Goal: Task Accomplishment & Management: Manage account settings

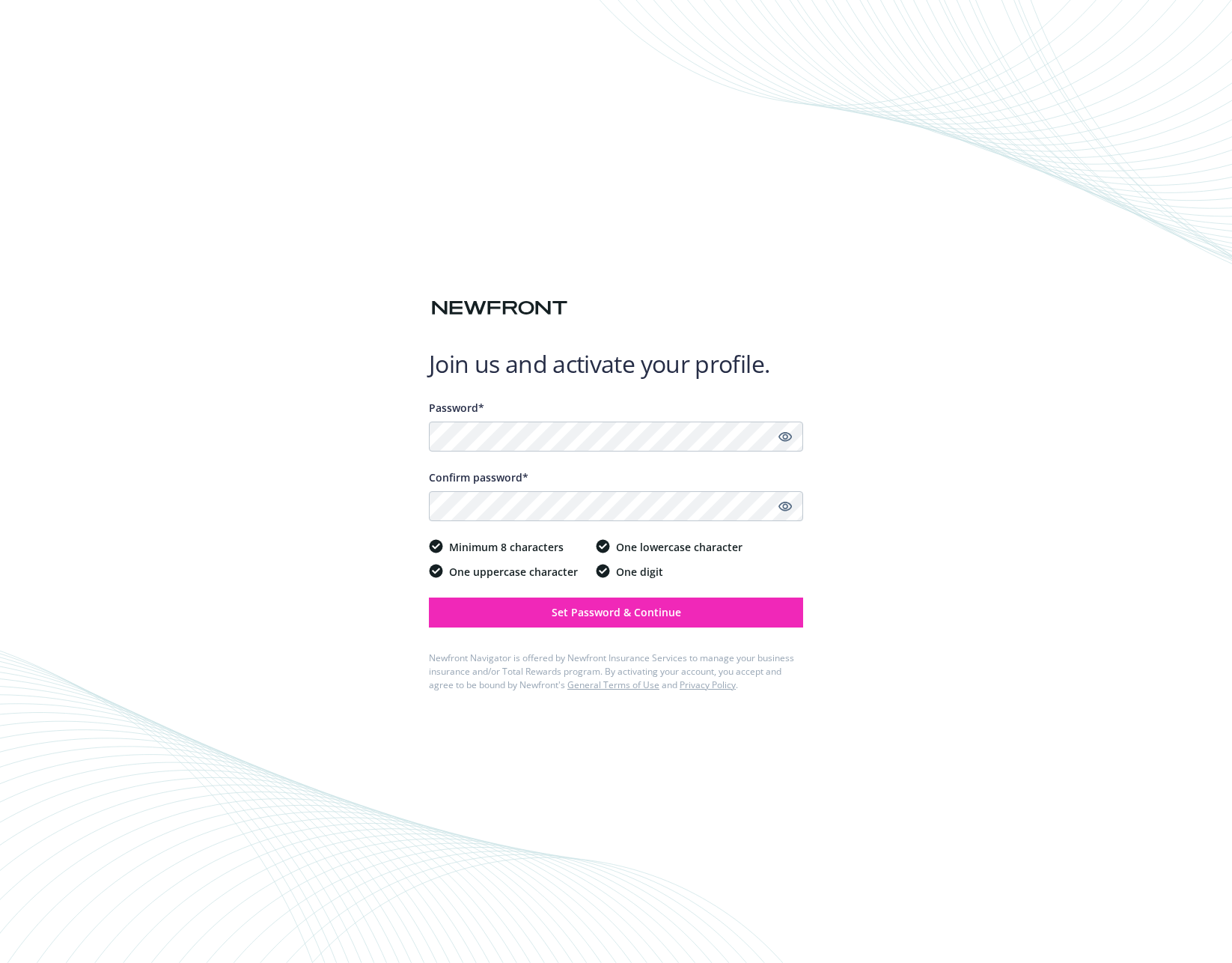
click at [1059, 420] on div "Join us and activate your profile. Password* Confirm password* Minimum 8 charac…" at bounding box center [616, 482] width 1232 height 963
click at [720, 617] on button "Set Password & Continue" at bounding box center [616, 612] width 374 height 30
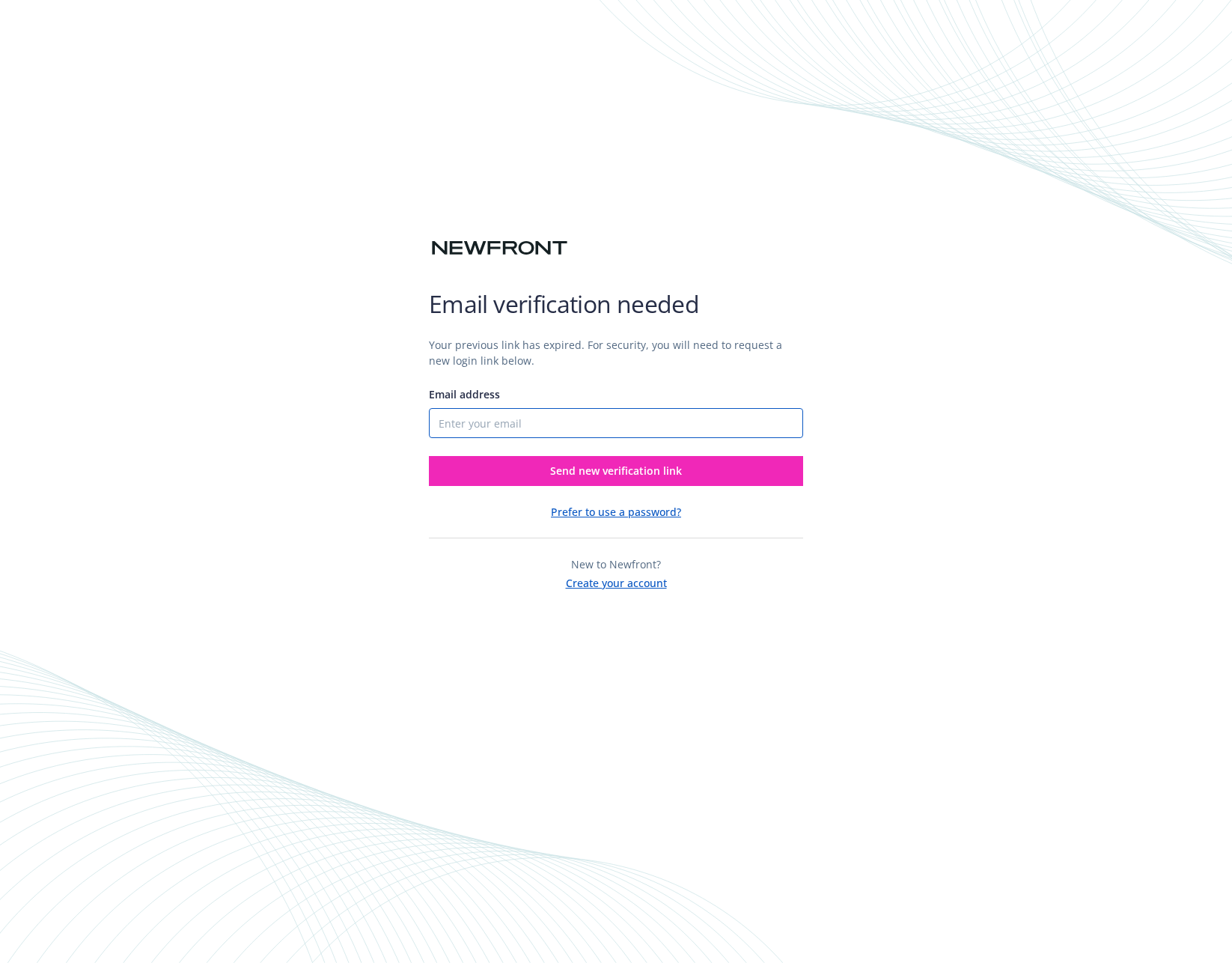
click at [590, 426] on input "Email address" at bounding box center [616, 423] width 374 height 30
type input "[PERSON_NAME][EMAIL_ADDRESS][PERSON_NAME][DOMAIN_NAME]"
click at [580, 486] on div "Your previous link has expired. For security, you will need to request a new lo…" at bounding box center [616, 458] width 374 height 266
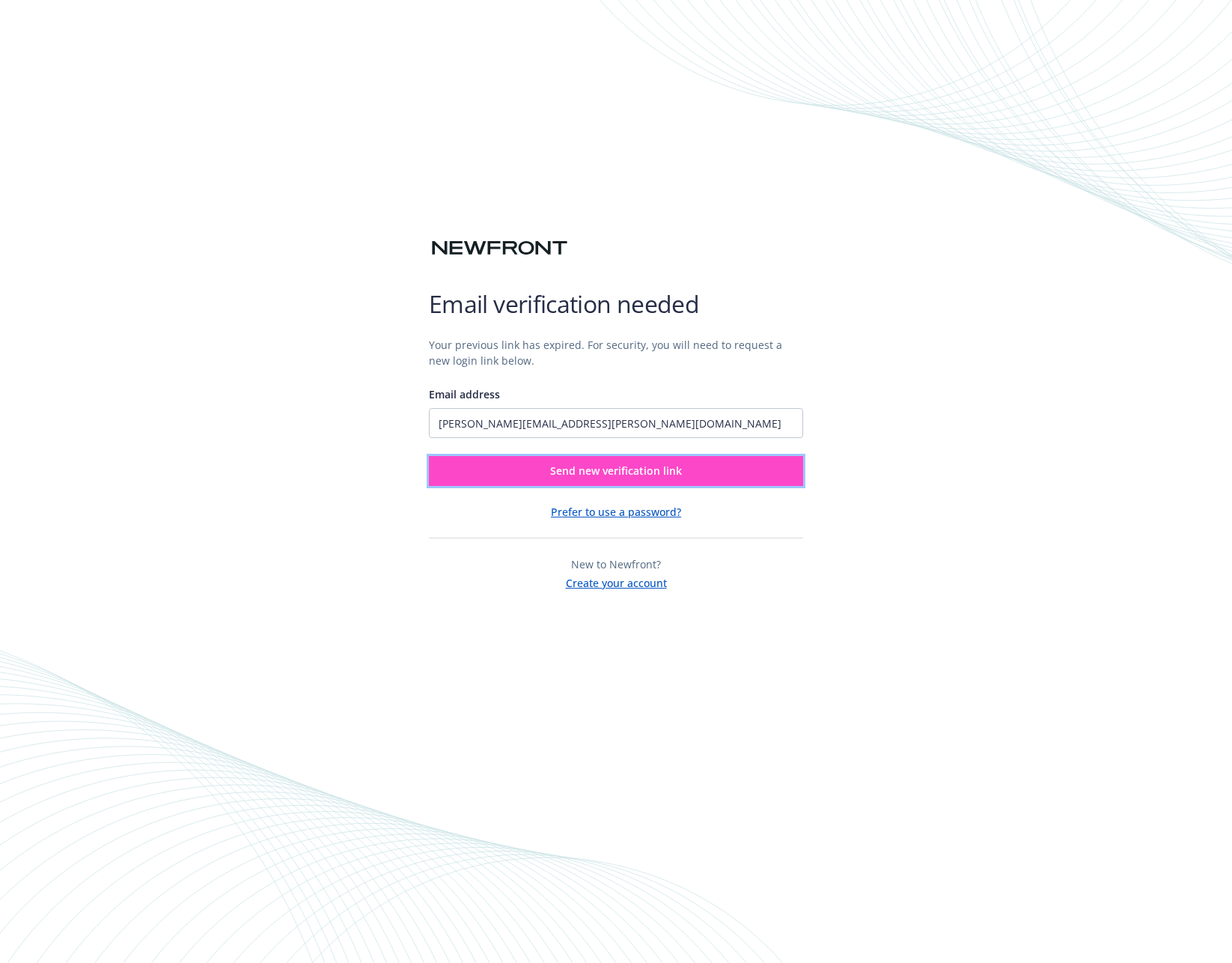
click at [591, 474] on span "Send new verification link" at bounding box center [616, 470] width 132 height 14
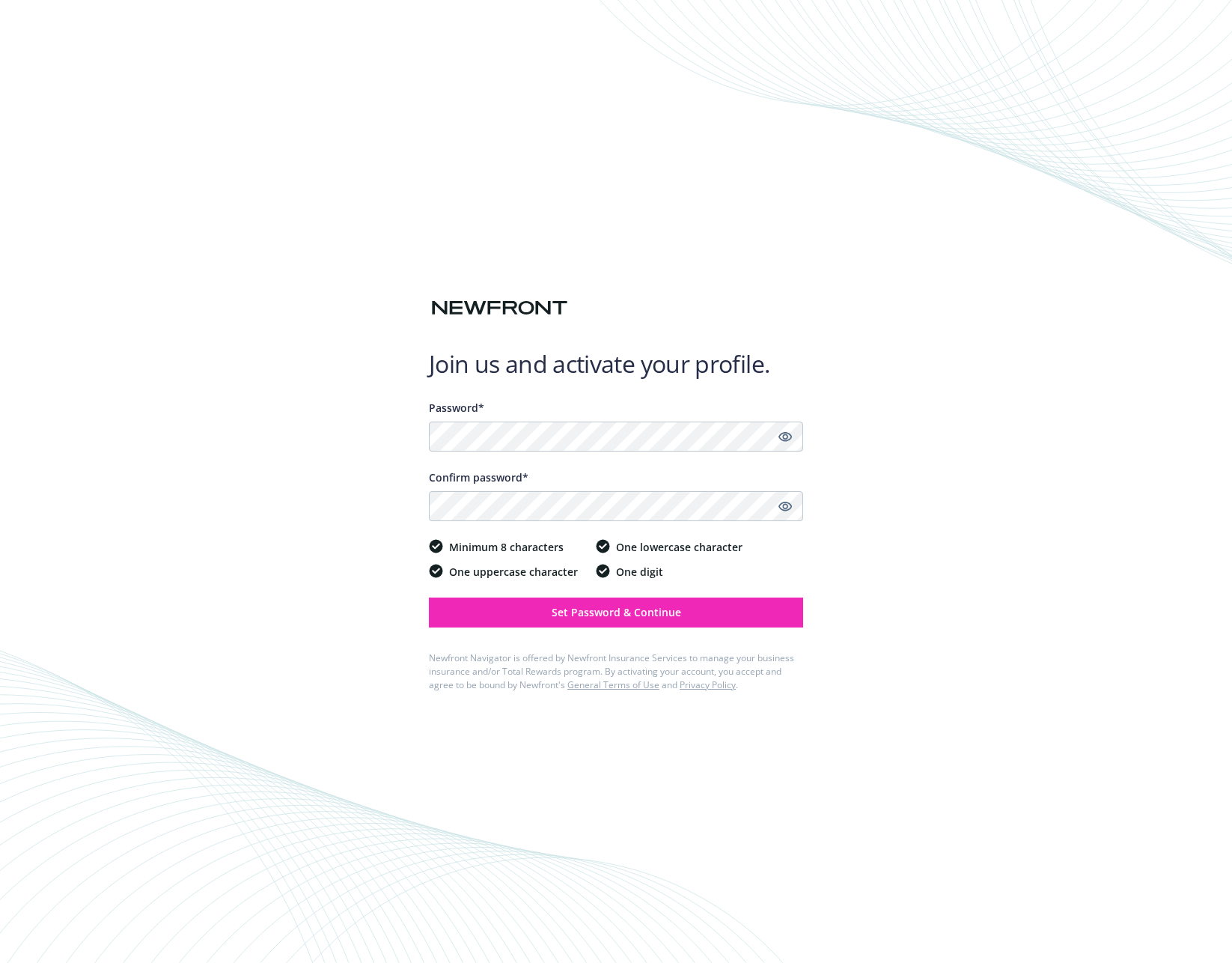
click at [1028, 595] on div "Join us and activate your profile. Password* Confirm password* Minimum 8 charac…" at bounding box center [616, 482] width 1232 height 963
drag, startPoint x: 703, startPoint y: 617, endPoint x: 690, endPoint y: 612, distance: 13.9
click at [703, 617] on button "Set Password & Continue" at bounding box center [616, 612] width 374 height 30
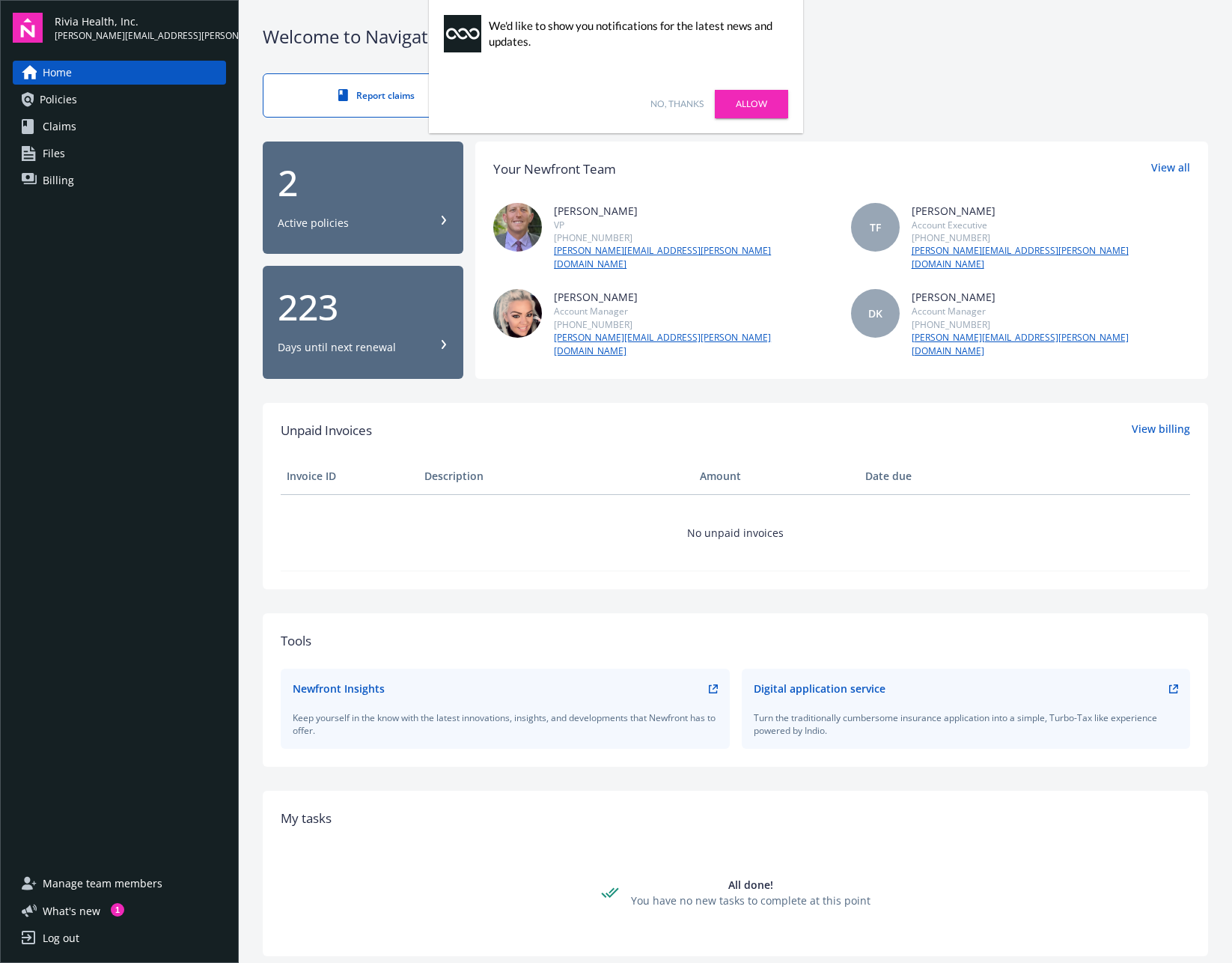
click at [43, 90] on span "Policies" at bounding box center [59, 99] width 37 height 24
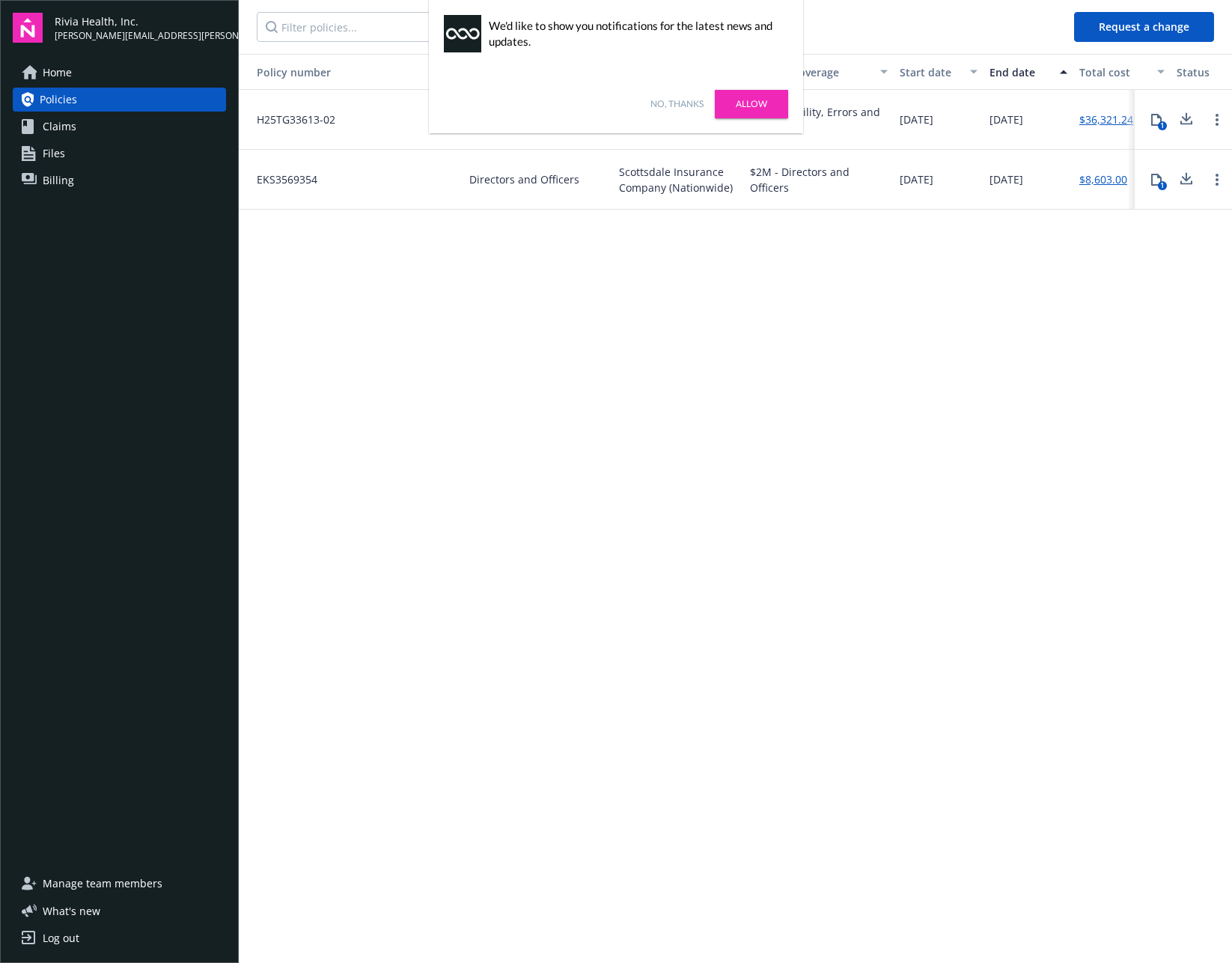
click at [684, 108] on link "No, thanks" at bounding box center [677, 104] width 53 height 14
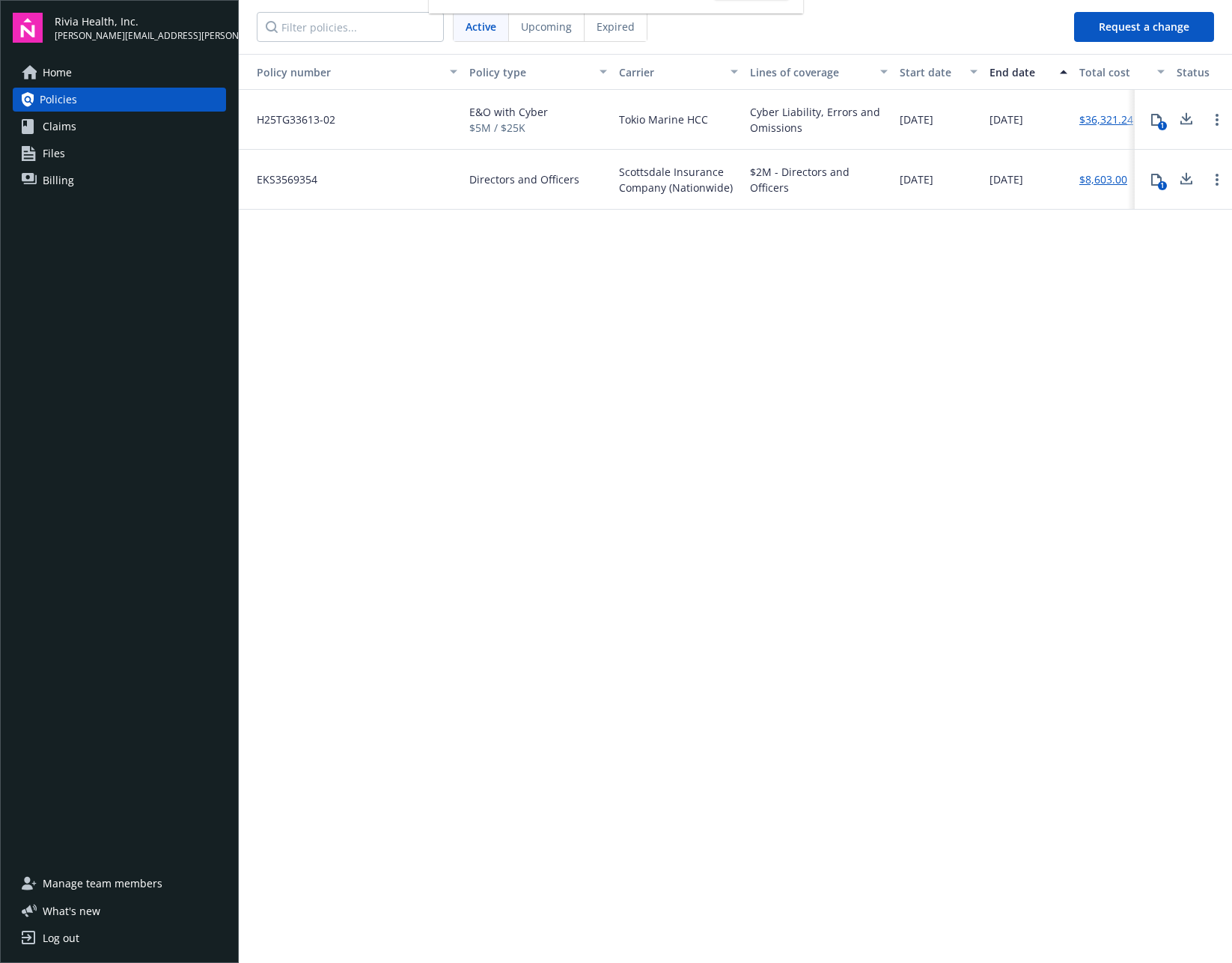
click at [589, 354] on div "Policy number Policy type Carrier Lines of coverage Start date End date Total c…" at bounding box center [736, 507] width 994 height 907
click at [703, 125] on span "Tokio Marine HCC" at bounding box center [664, 119] width 89 height 15
click at [278, 116] on span "H25TG33613-02" at bounding box center [289, 119] width 90 height 15
click at [812, 114] on div "Cyber Liability, Errors and Omissions" at bounding box center [818, 120] width 137 height 32
click at [528, 109] on span "E&O with Cyber" at bounding box center [508, 111] width 79 height 15
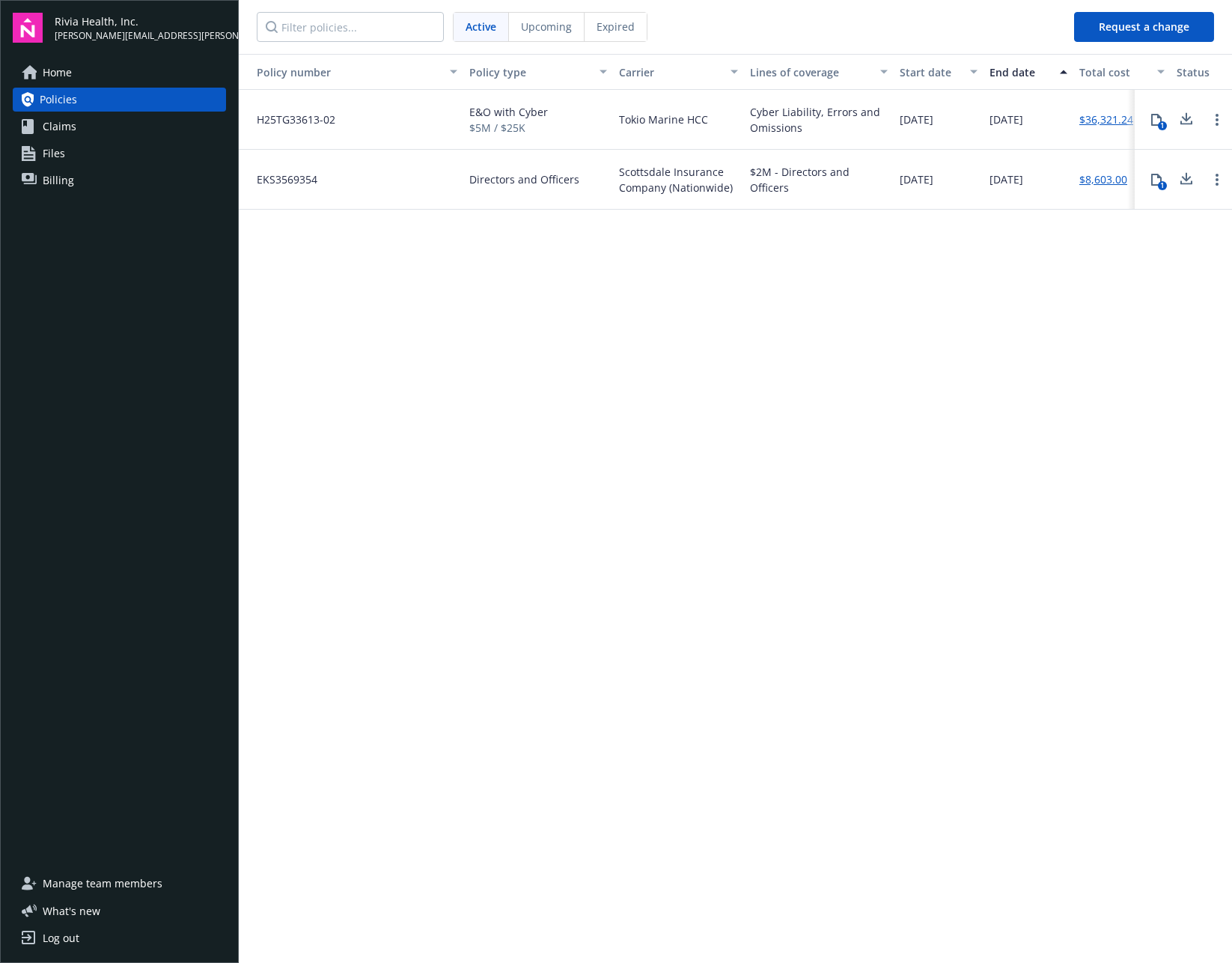
click at [517, 120] on span "$5M / $25K" at bounding box center [508, 127] width 79 height 15
click at [265, 120] on span "H25TG33613-02" at bounding box center [289, 119] width 90 height 15
click at [52, 157] on span "Files" at bounding box center [54, 153] width 23 height 24
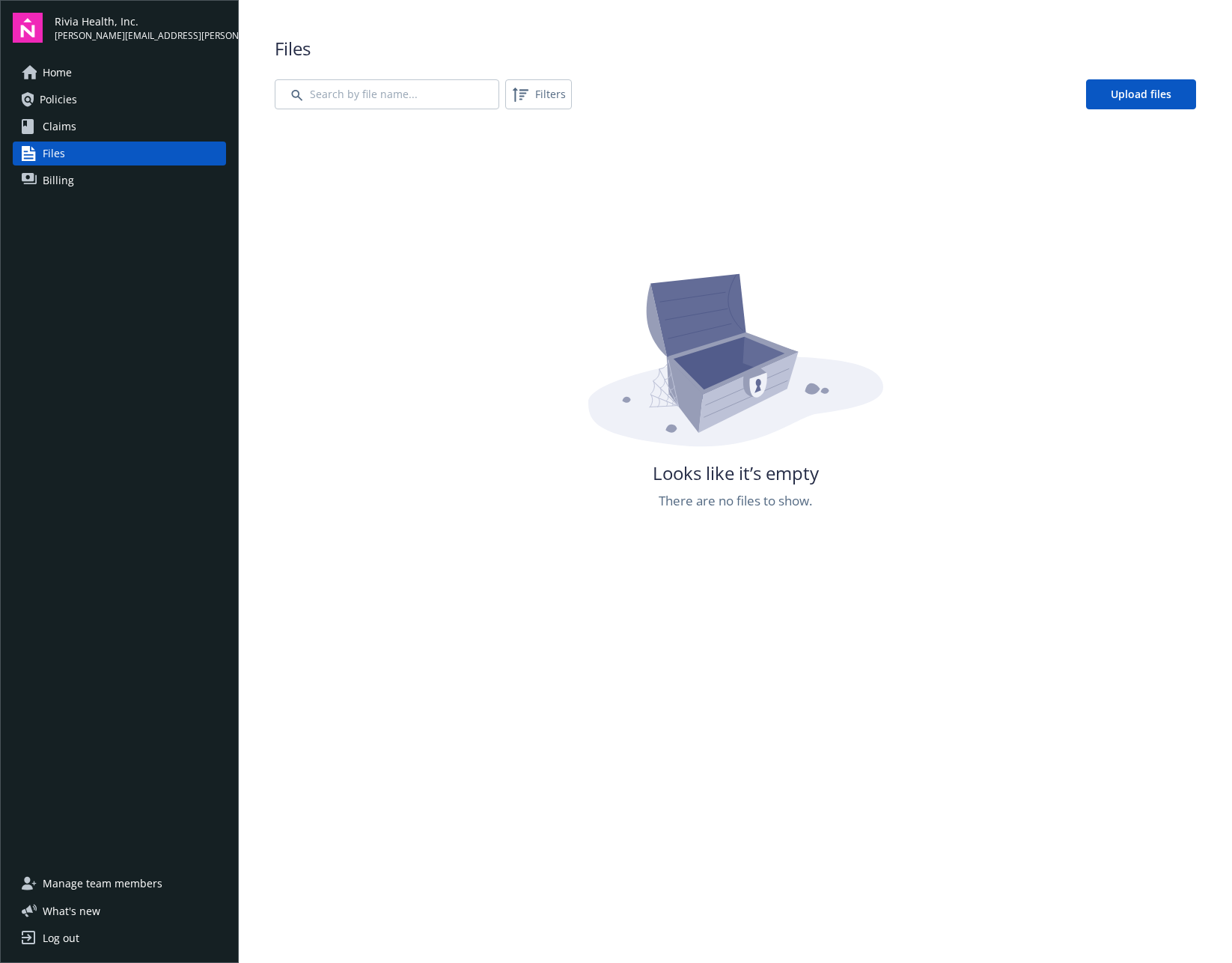
click at [91, 184] on link "Billing" at bounding box center [120, 180] width 213 height 24
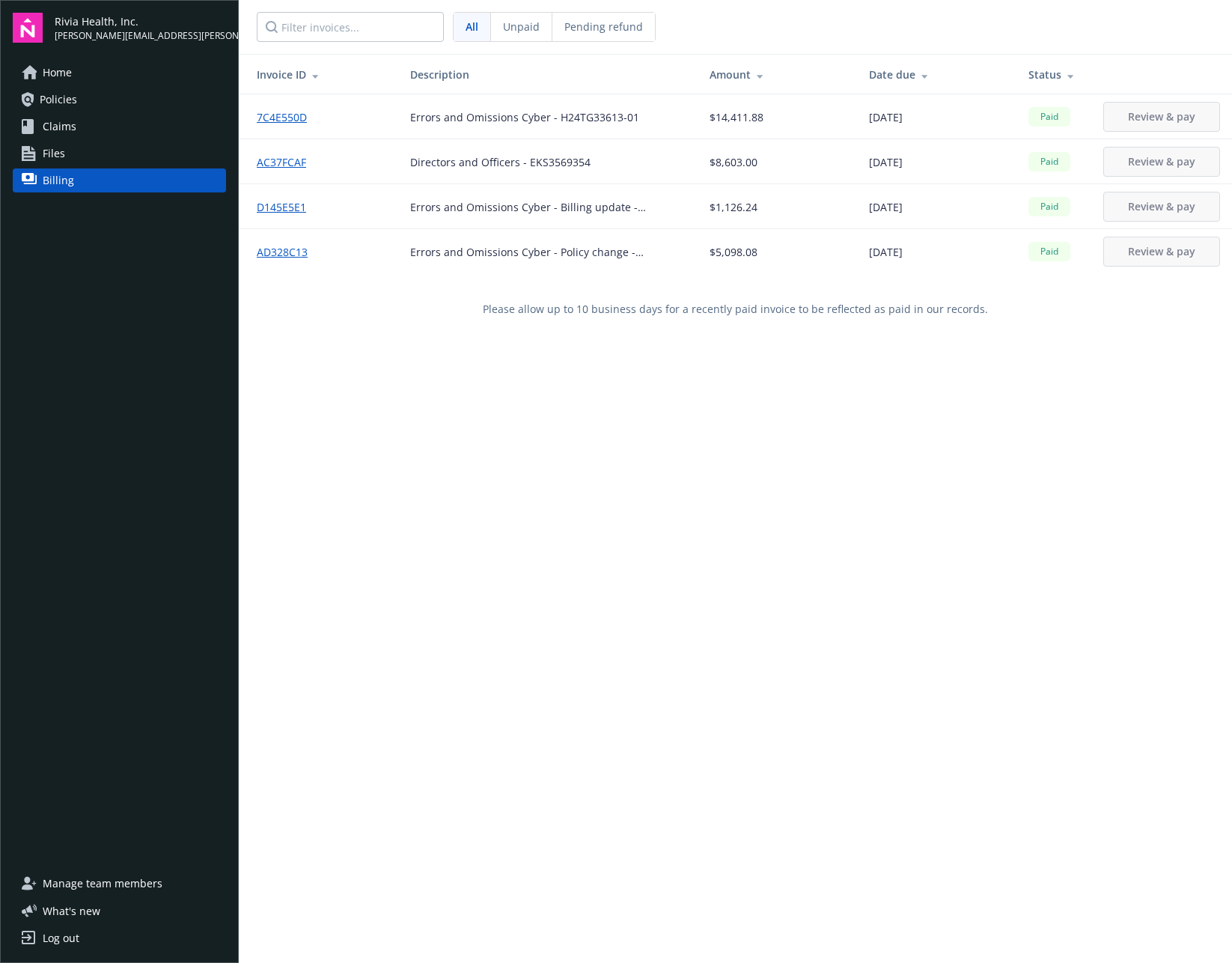
click at [79, 70] on link "Home" at bounding box center [120, 72] width 213 height 24
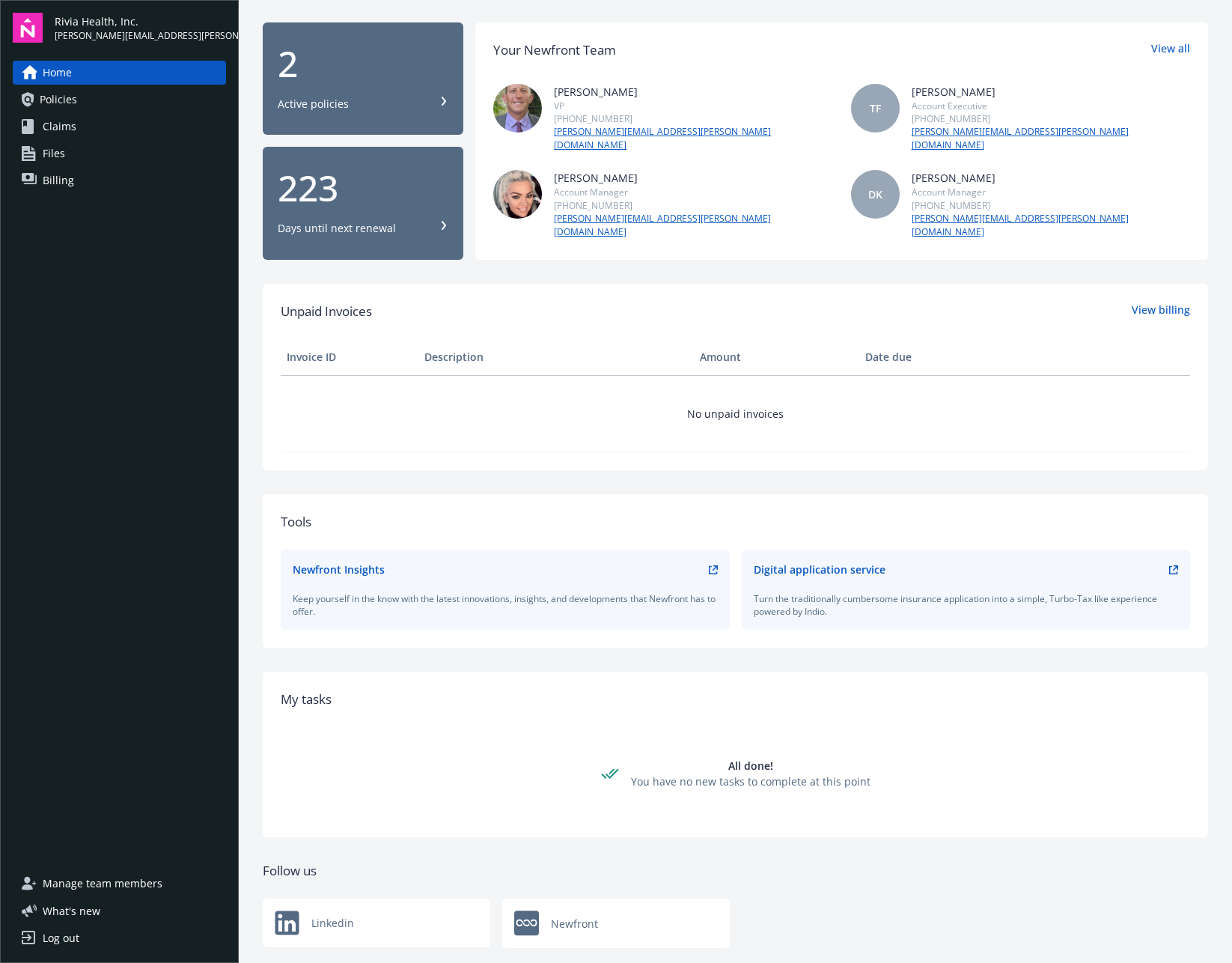
scroll to position [128, 0]
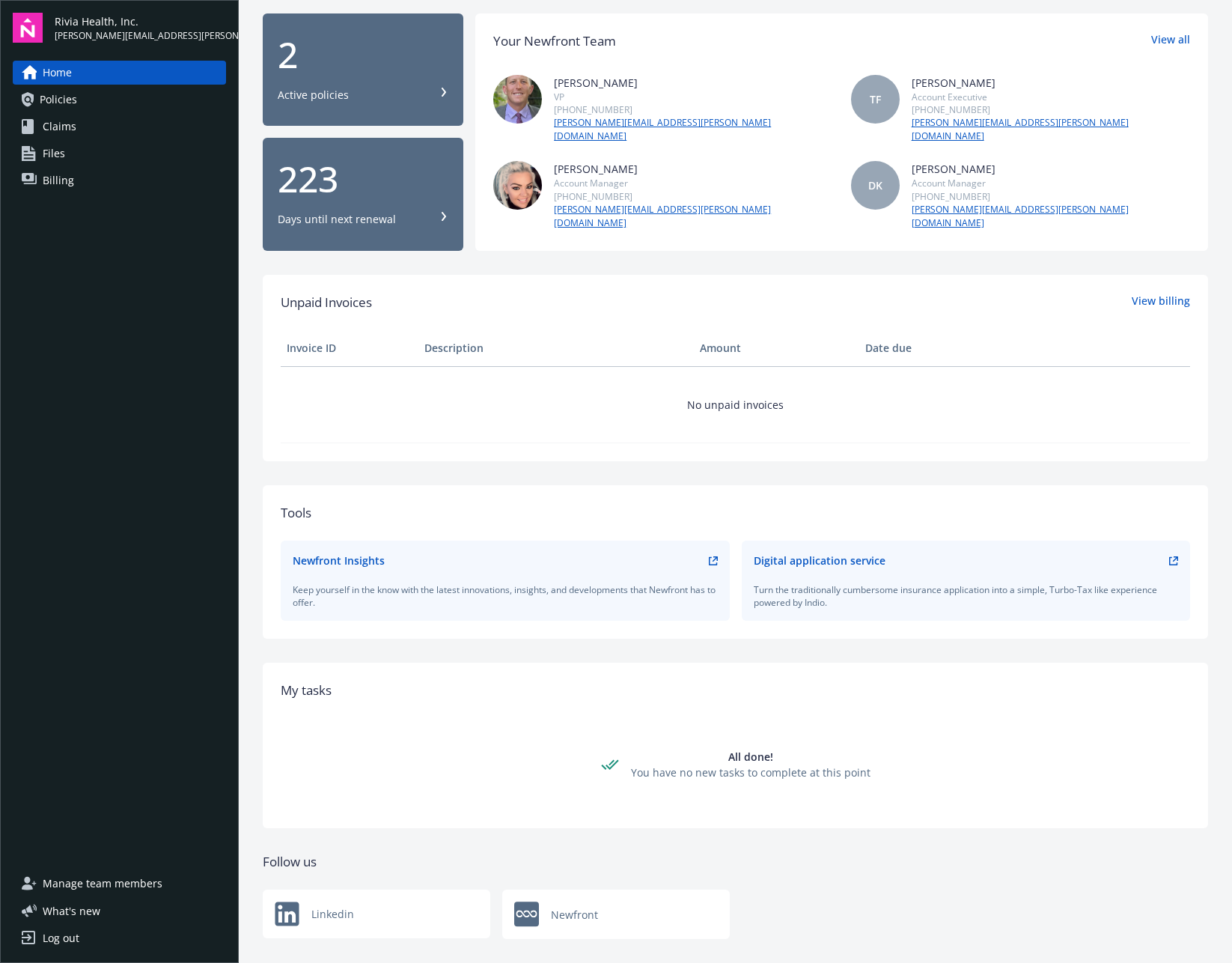
click at [94, 93] on link "Policies" at bounding box center [120, 99] width 213 height 24
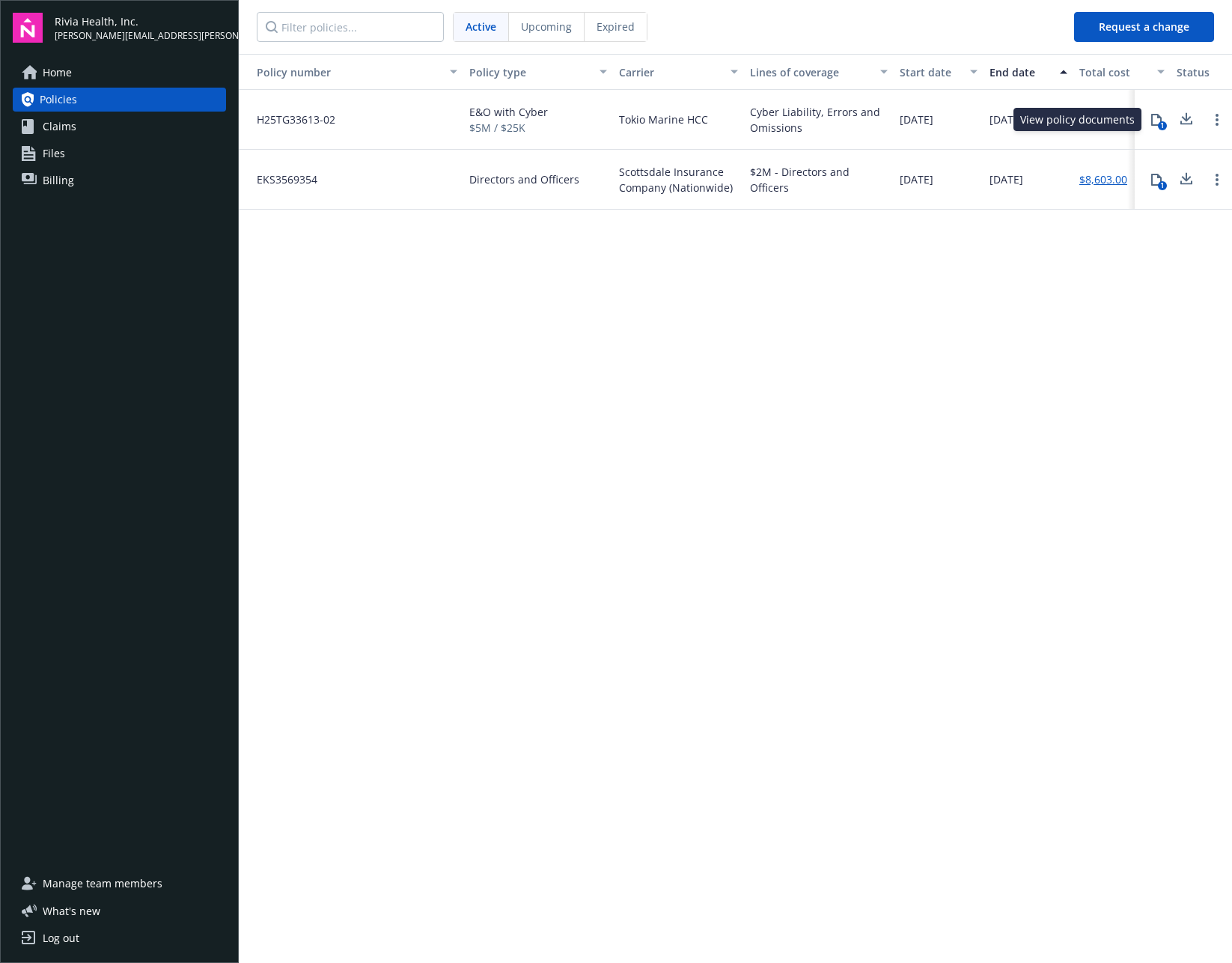
click at [1156, 120] on icon at bounding box center [1156, 120] width 12 height 12
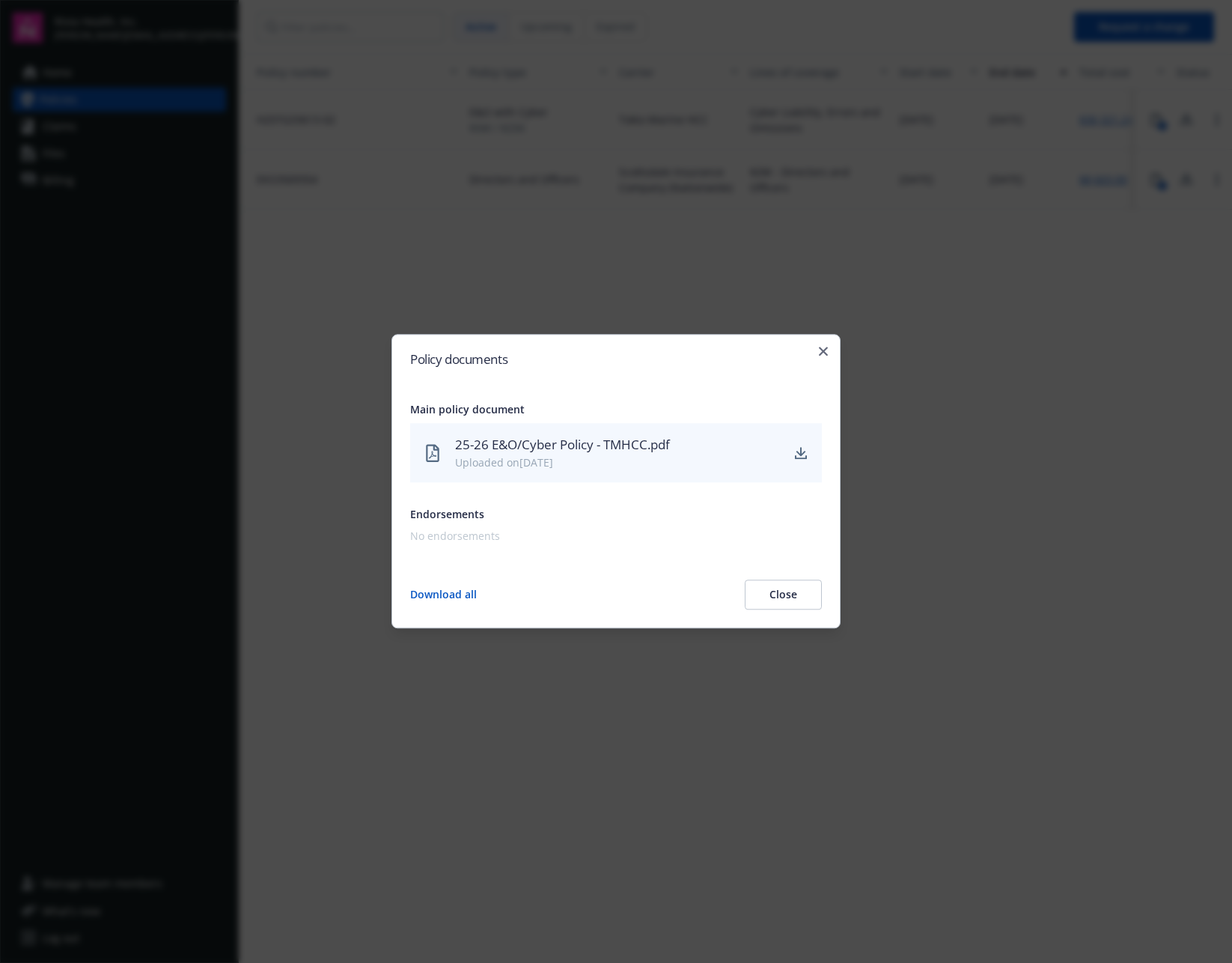
click at [514, 438] on div "25-26 E&O/Cyber Policy - TMHCC.pdf" at bounding box center [618, 445] width 325 height 20
click at [455, 599] on button "Download all" at bounding box center [443, 595] width 67 height 30
click at [825, 349] on icon "button" at bounding box center [823, 351] width 9 height 9
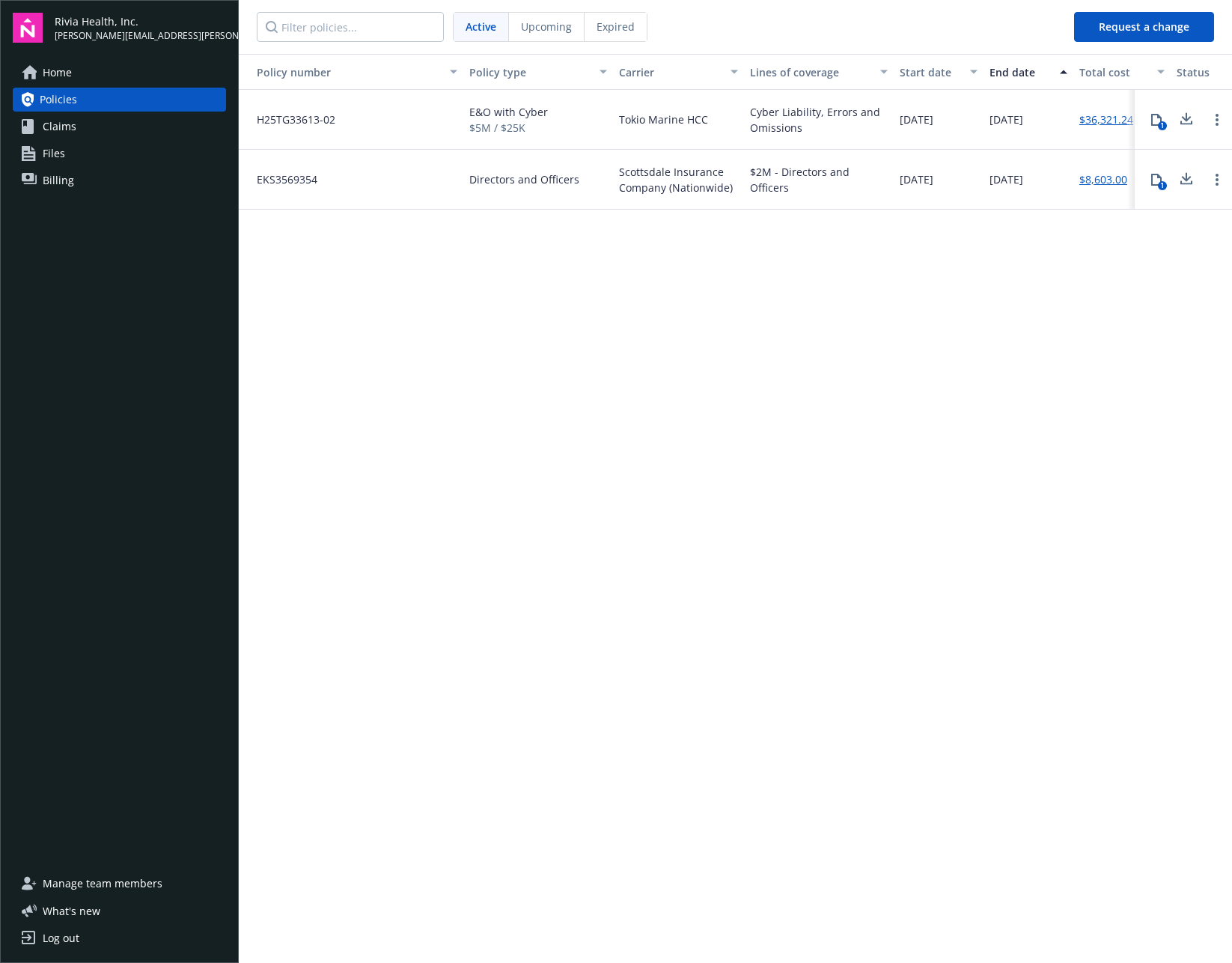
drag, startPoint x: 1049, startPoint y: 278, endPoint x: 1134, endPoint y: 195, distance: 118.8
click at [1051, 277] on div "Policy number Policy type Carrier Lines of coverage Start date End date Total c…" at bounding box center [736, 507] width 994 height 907
click at [1159, 179] on icon at bounding box center [1156, 180] width 12 height 12
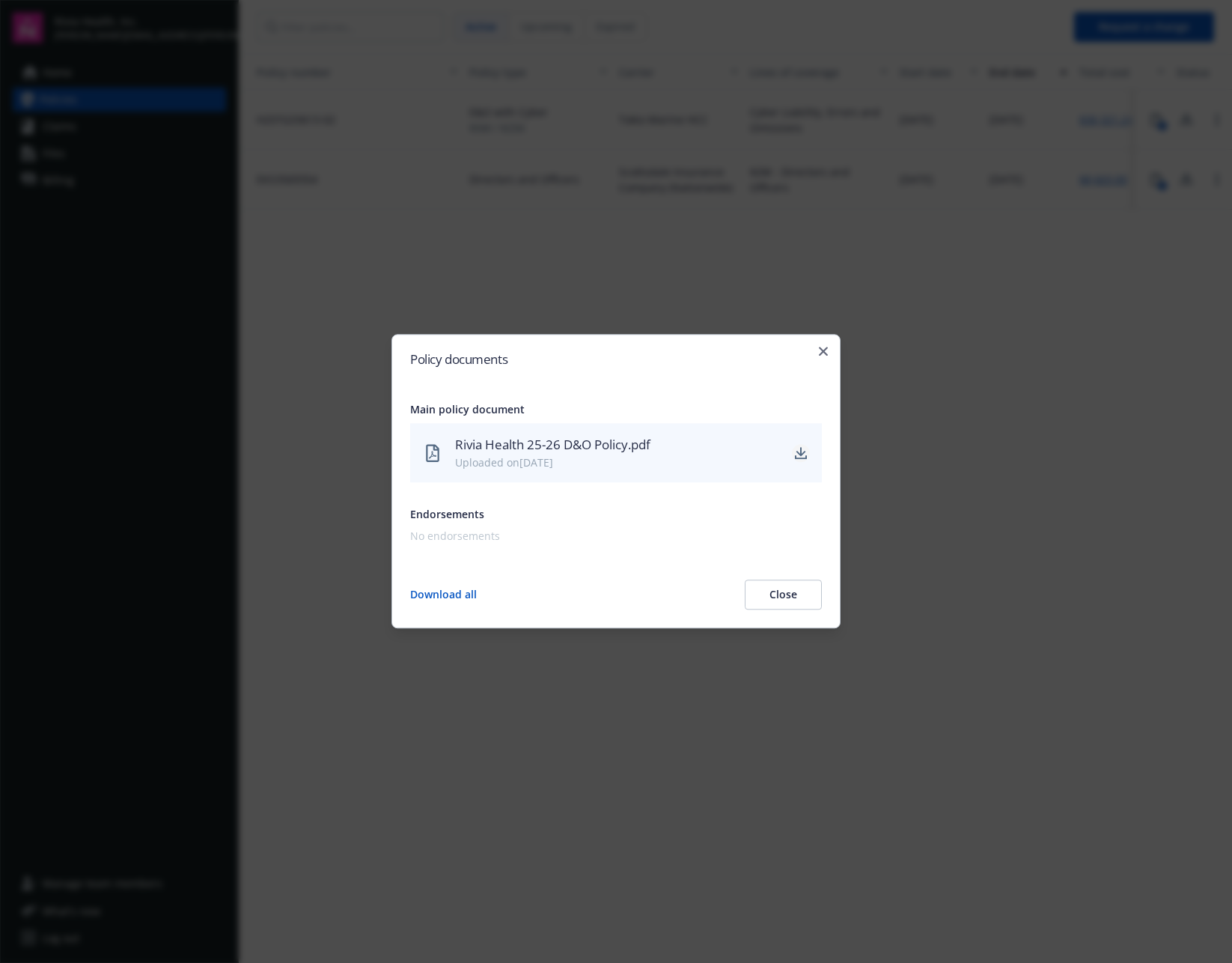
click at [793, 452] on link "download" at bounding box center [801, 453] width 18 height 18
